Goal: Find specific page/section: Find specific page/section

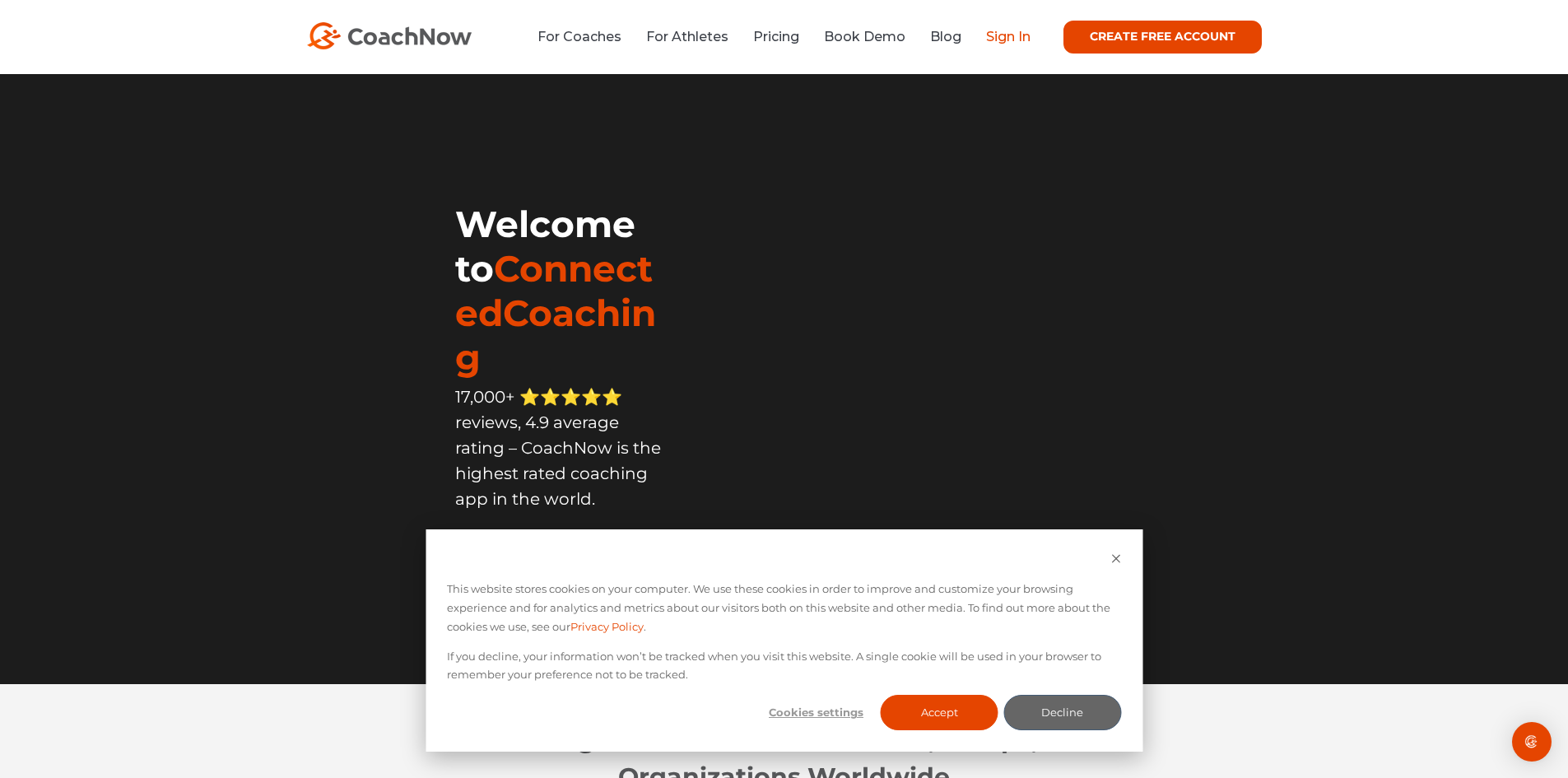
click at [1008, 35] on link "Sign In" at bounding box center [1008, 36] width 44 height 16
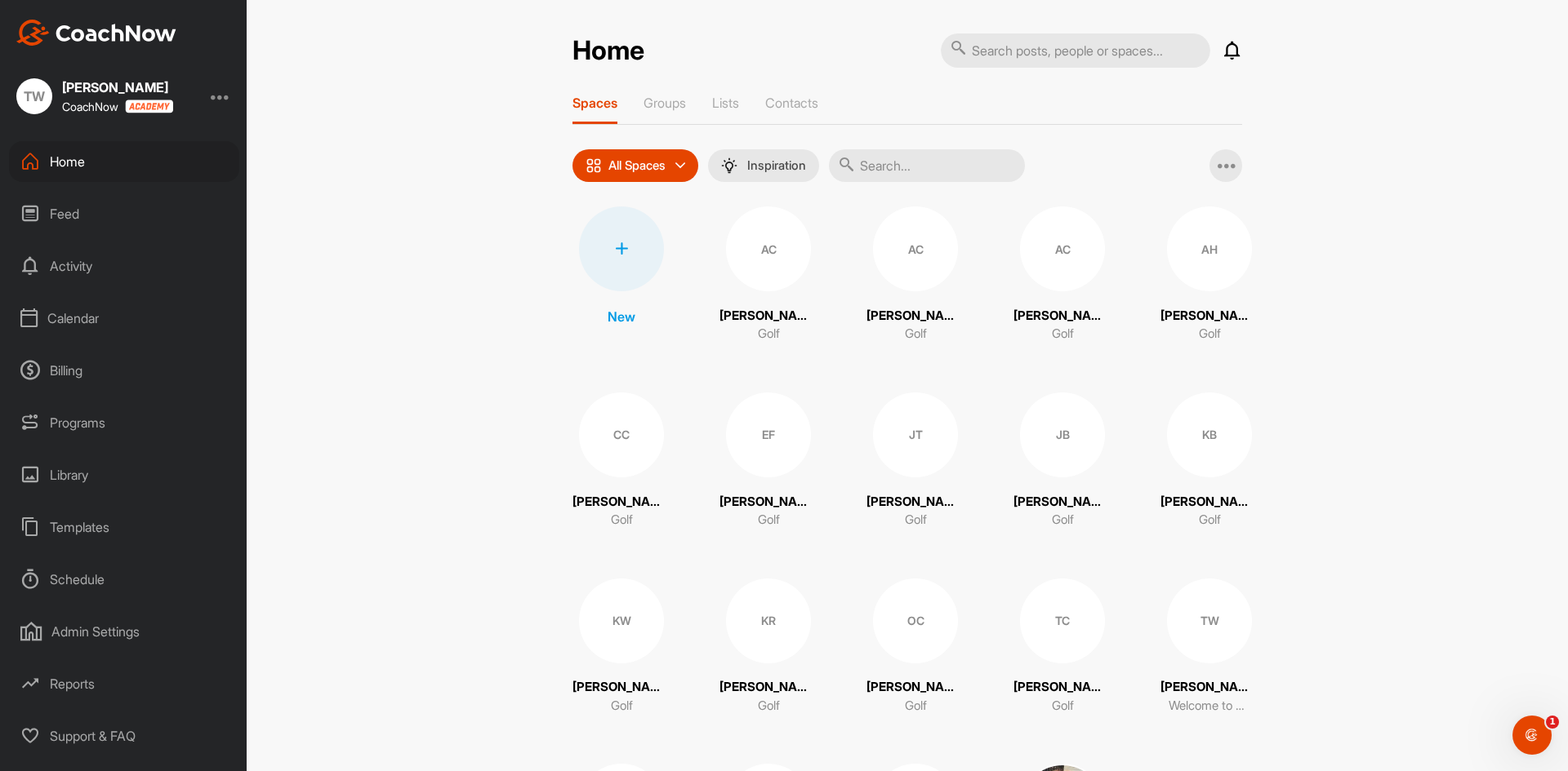
click at [92, 312] on div "Calendar" at bounding box center [124, 319] width 231 height 41
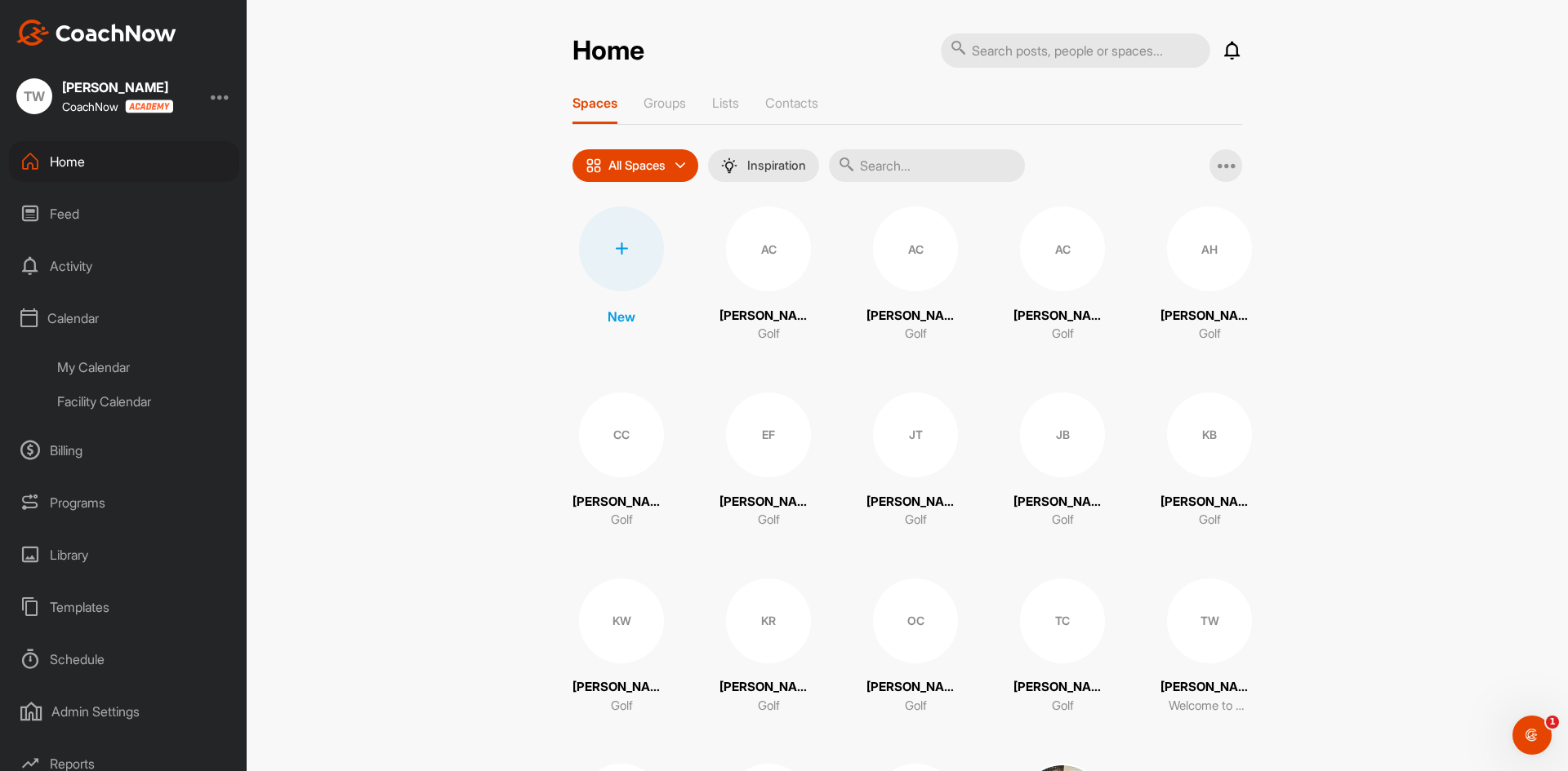
click at [90, 399] on div "Facility Calendar" at bounding box center [143, 401] width 194 height 34
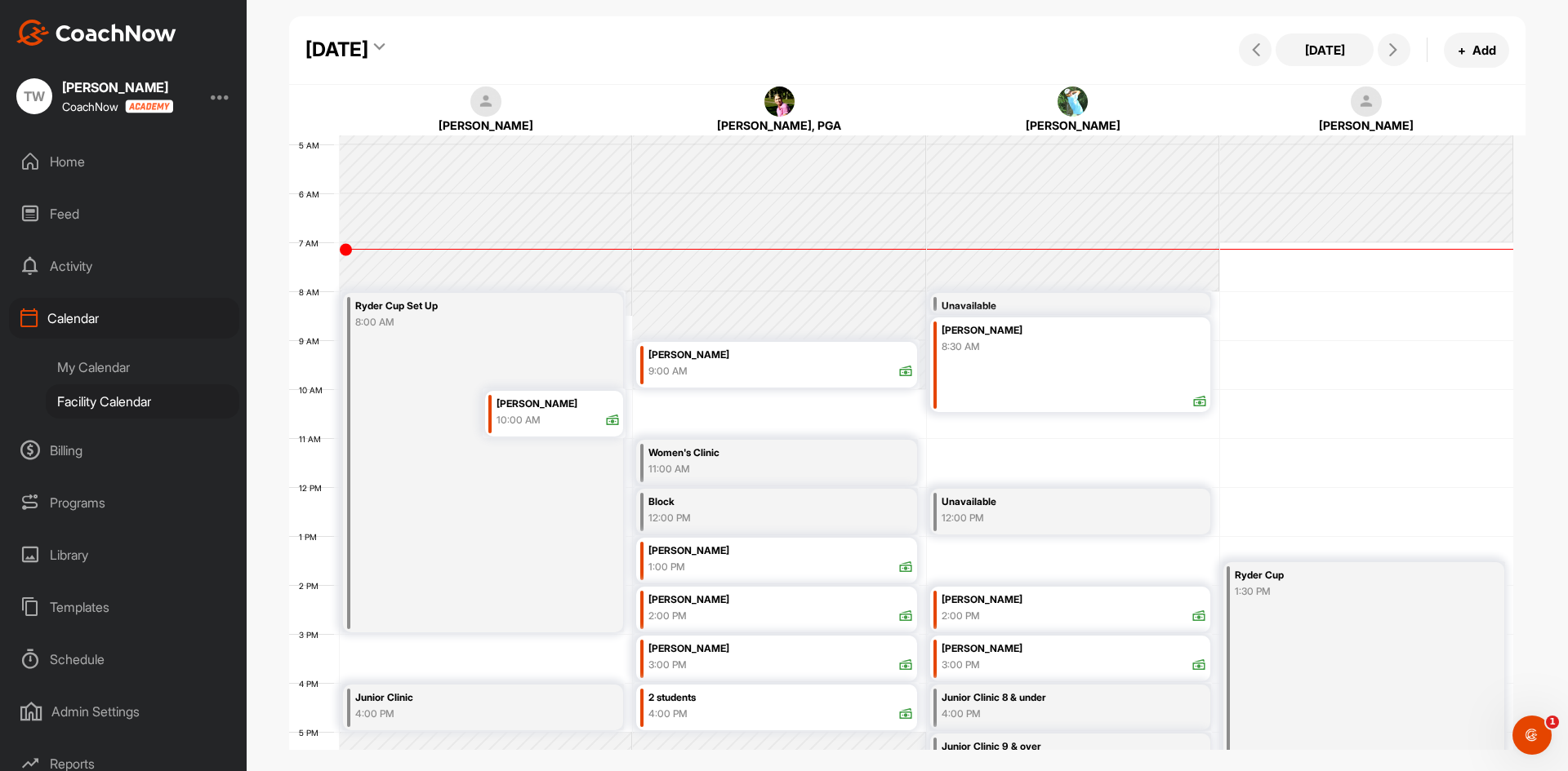
scroll to position [152, 0]
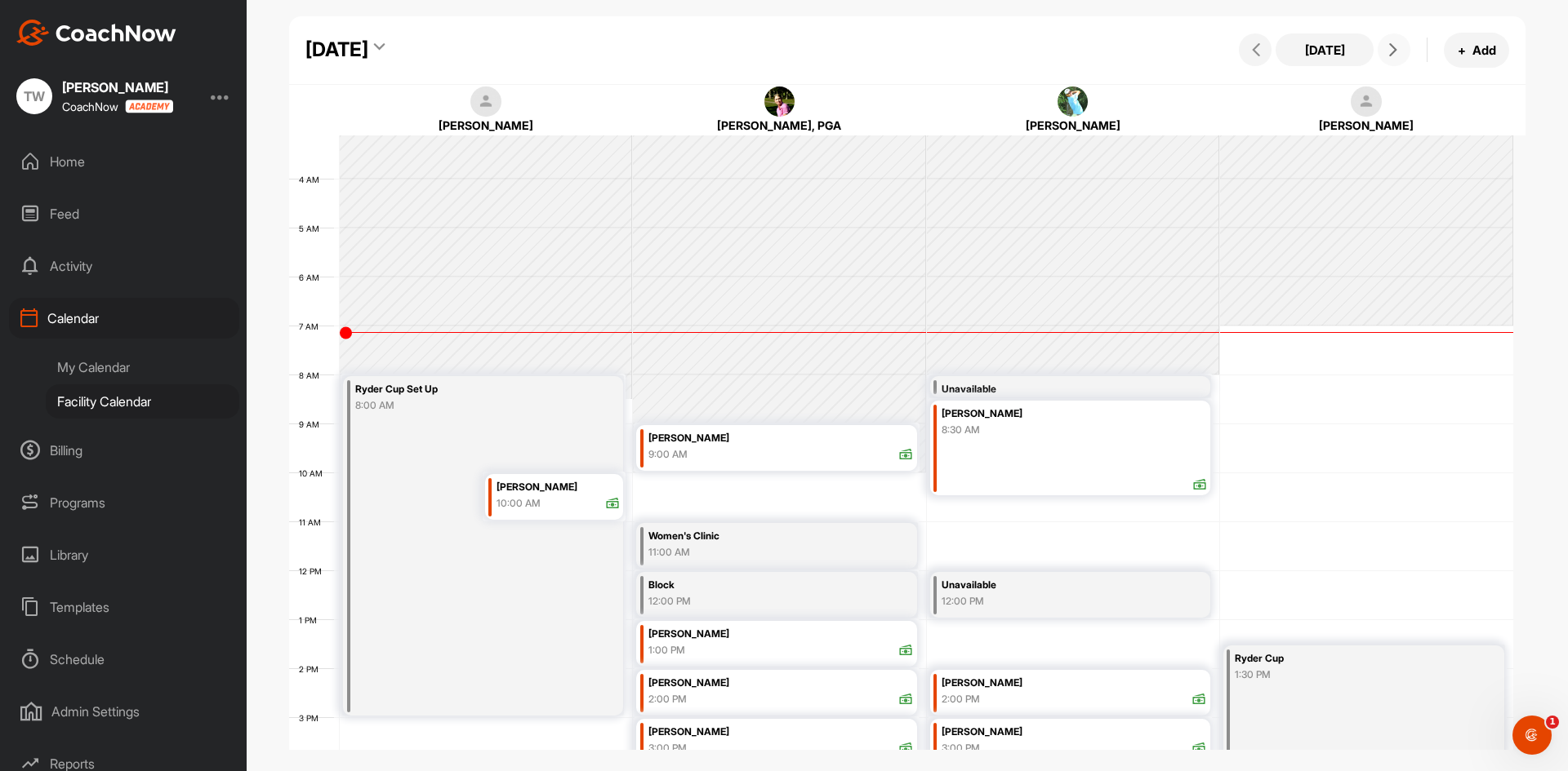
click at [1391, 54] on icon at bounding box center [1392, 49] width 13 height 13
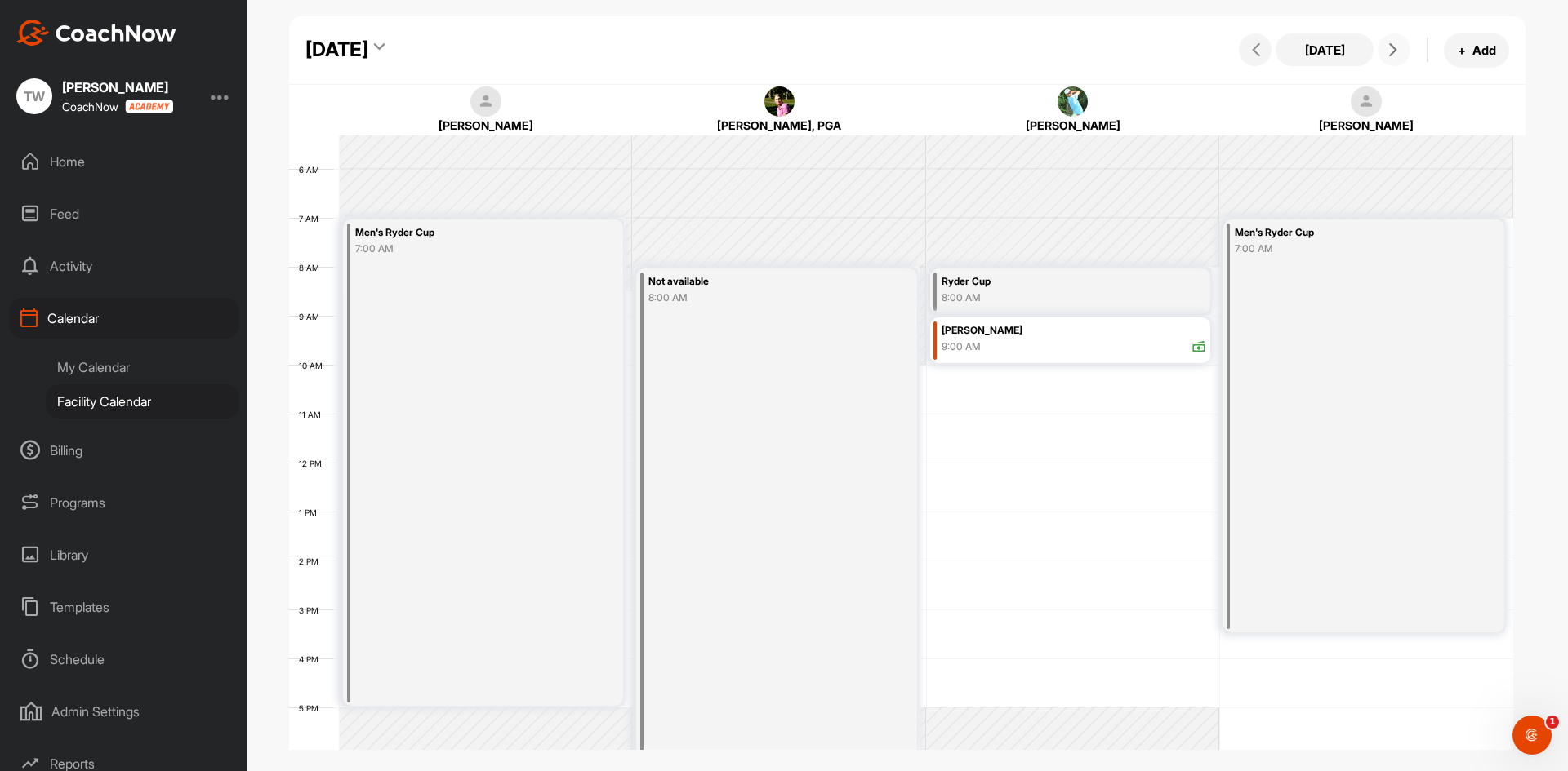
scroll to position [71, 0]
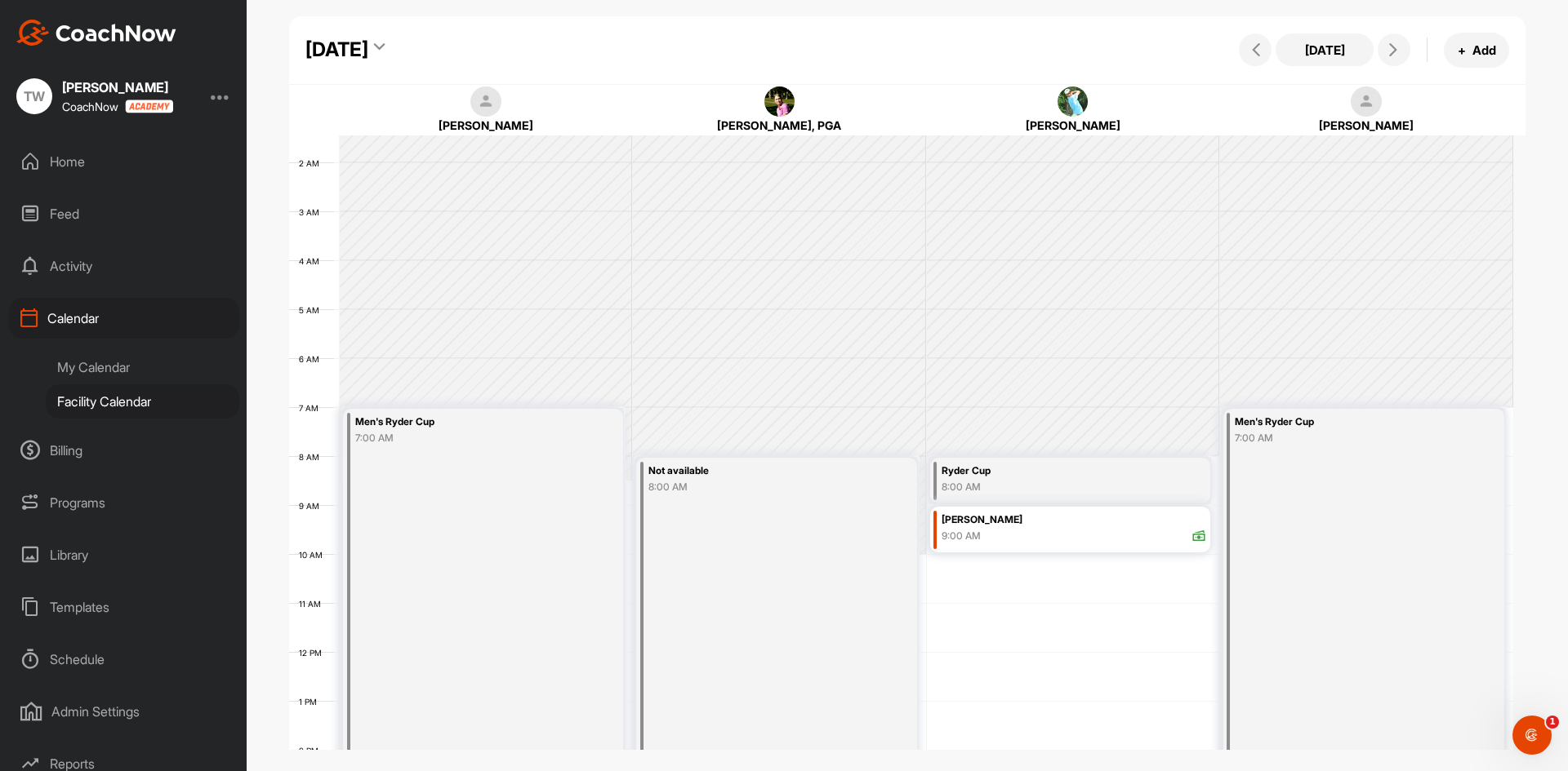
click at [394, 47] on div "[DATE]" at bounding box center [349, 50] width 88 height 29
click at [384, 44] on icon at bounding box center [379, 50] width 11 height 17
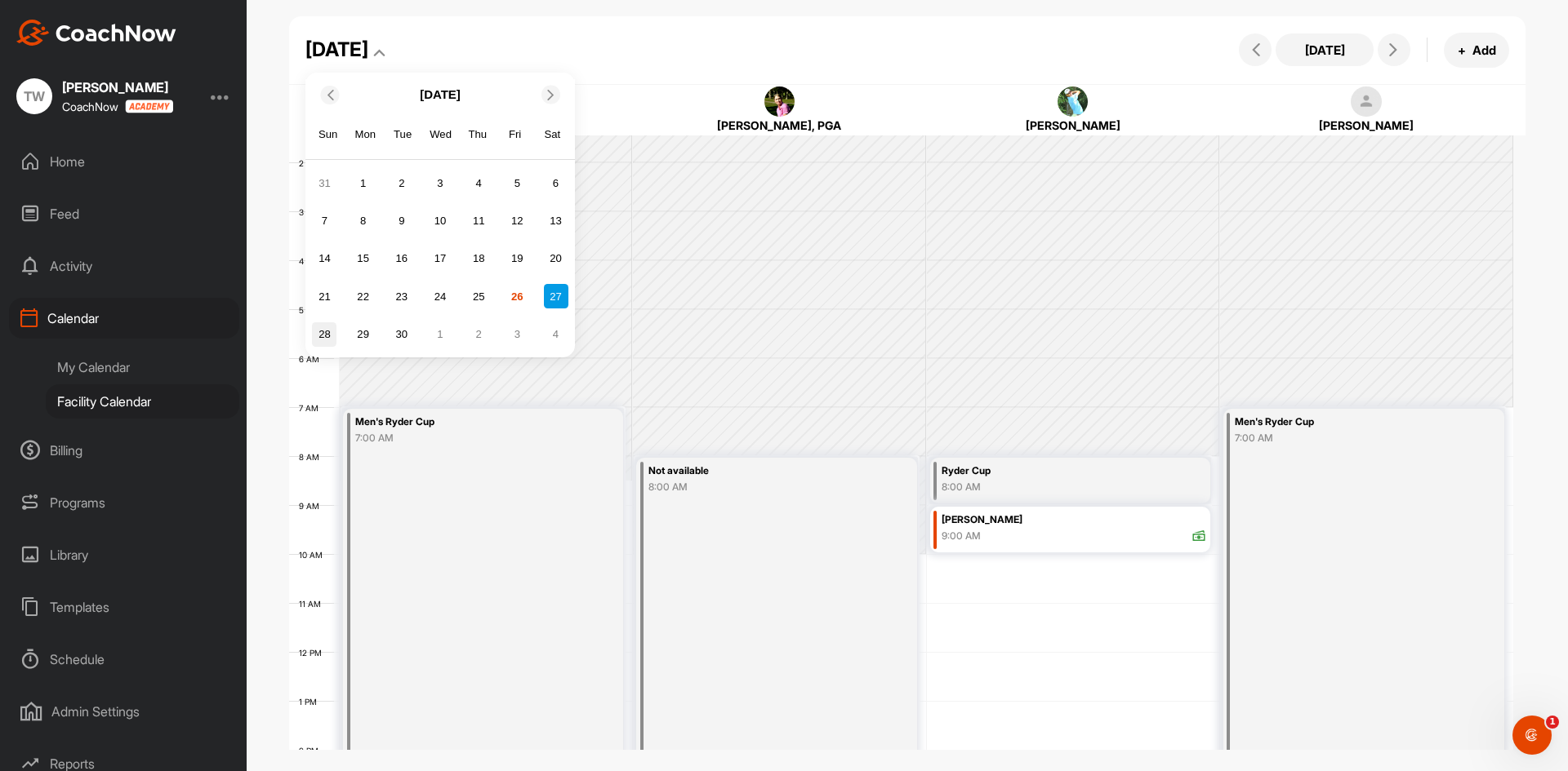
click at [316, 339] on div "28" at bounding box center [324, 334] width 24 height 24
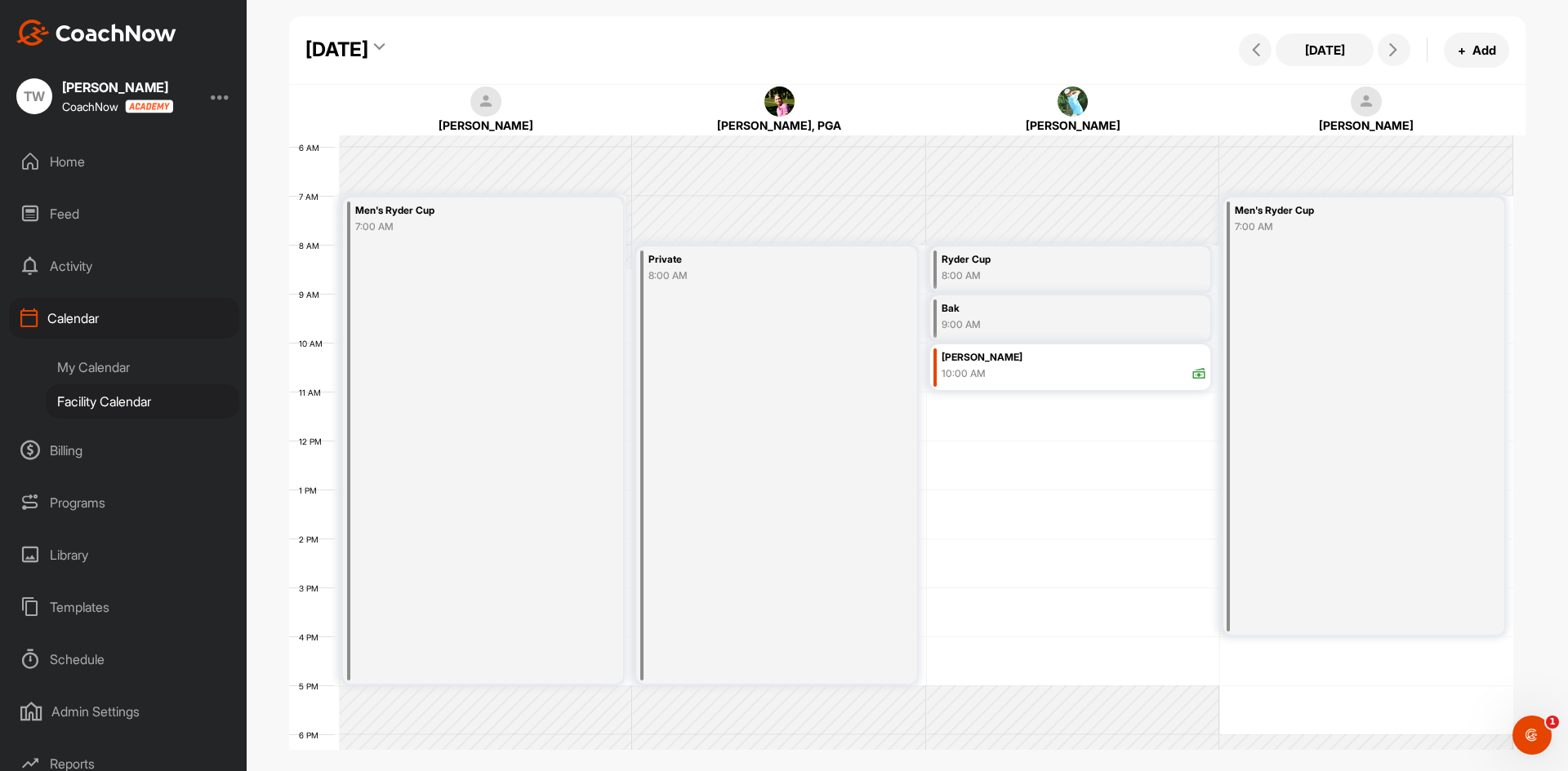
click at [384, 43] on icon at bounding box center [379, 50] width 11 height 17
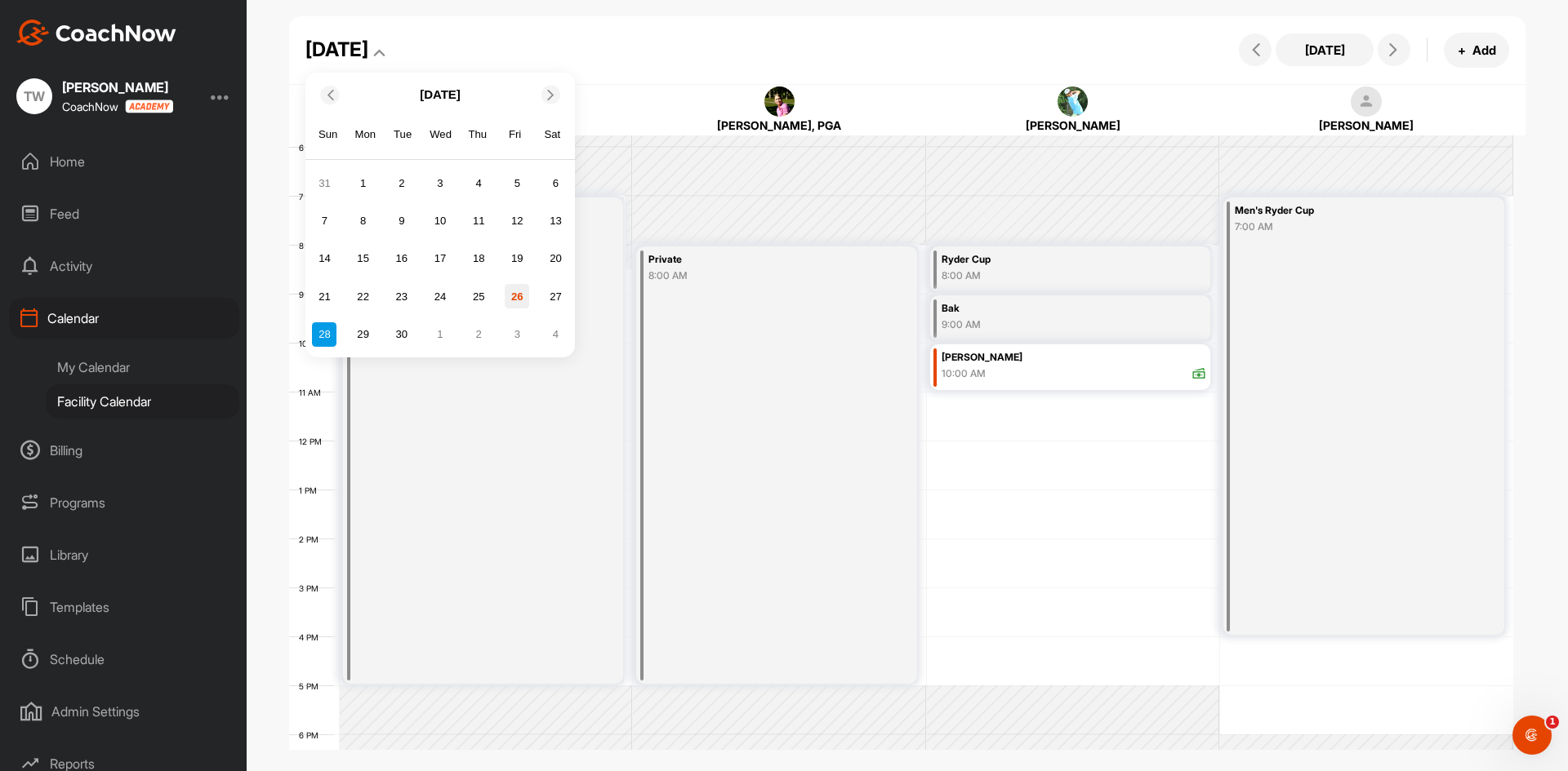
click at [518, 297] on div "26" at bounding box center [516, 296] width 24 height 24
